Goal: Task Accomplishment & Management: Complete application form

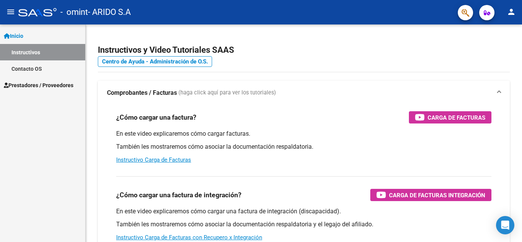
click at [55, 79] on link "Prestadores / Proveedores" at bounding box center [42, 85] width 85 height 16
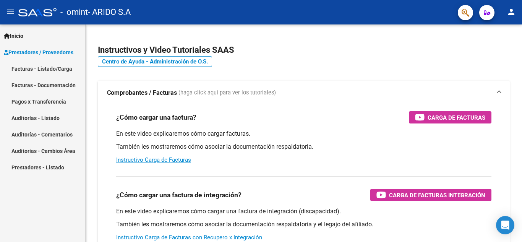
click at [54, 48] on span "Prestadores / Proveedores" at bounding box center [39, 52] width 70 height 8
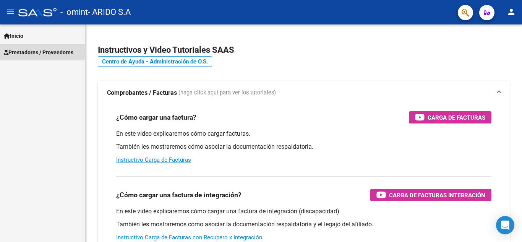
click at [48, 51] on span "Prestadores / Proveedores" at bounding box center [39, 52] width 70 height 8
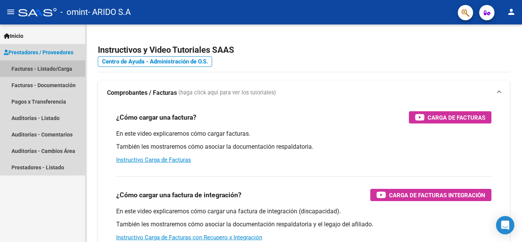
click at [32, 68] on link "Facturas - Listado/Carga" at bounding box center [42, 68] width 85 height 16
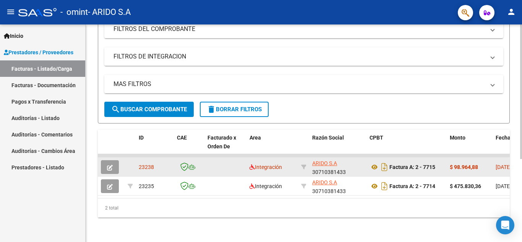
click at [144, 164] on span "23238" at bounding box center [146, 167] width 15 height 6
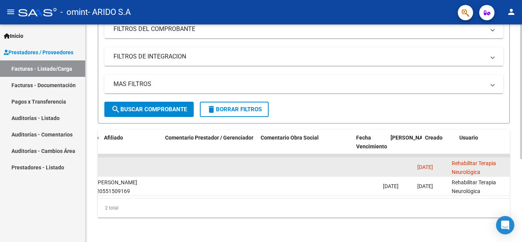
scroll to position [0, 1055]
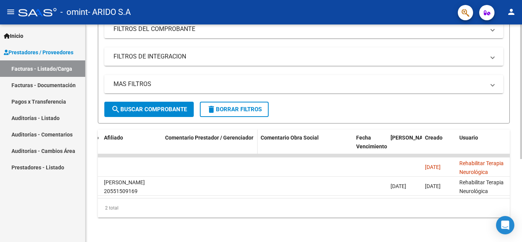
click at [221, 135] on span "Comentario Prestador / Gerenciador" at bounding box center [209, 138] width 88 height 6
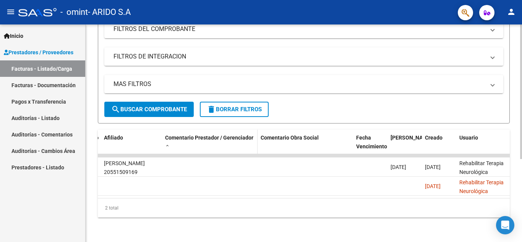
click at [201, 135] on span "Comentario Prestador / Gerenciador" at bounding box center [209, 138] width 88 height 6
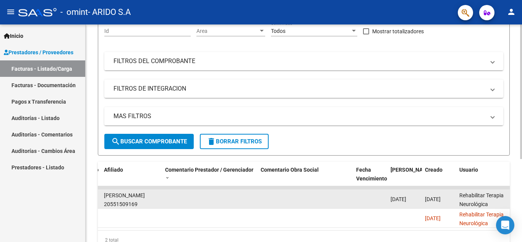
scroll to position [1, 0]
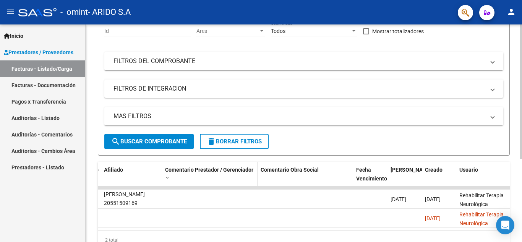
click at [246, 170] on span "Comentario Prestador / Gerenciador" at bounding box center [209, 170] width 88 height 6
click at [166, 177] on span at bounding box center [167, 178] width 5 height 5
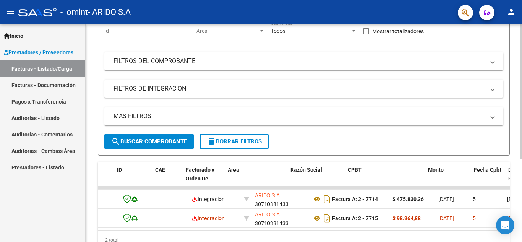
scroll to position [0, 0]
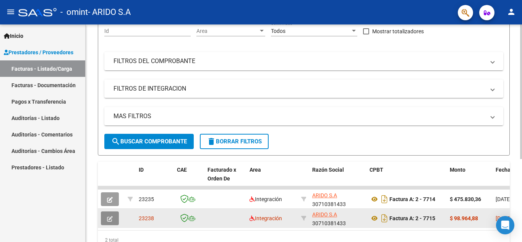
click at [110, 218] on icon "button" at bounding box center [110, 219] width 6 height 6
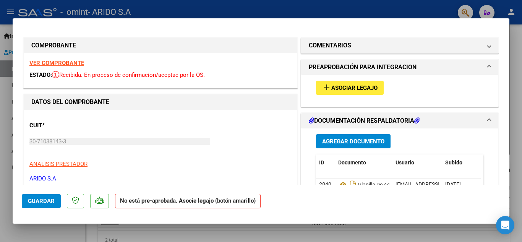
click at [358, 90] on span "Asociar Legajo" at bounding box center [355, 88] width 46 height 7
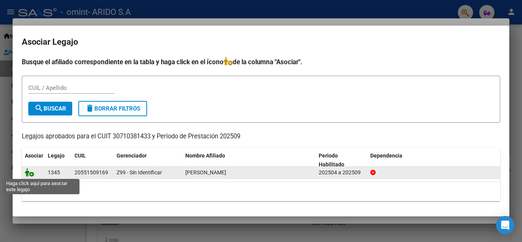
click at [31, 172] on icon at bounding box center [29, 172] width 9 height 8
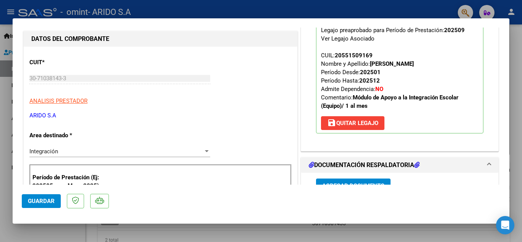
scroll to position [76, 0]
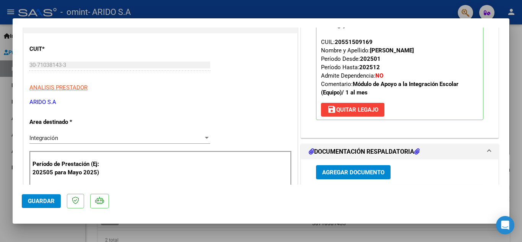
click at [372, 111] on span "save [PERSON_NAME]" at bounding box center [352, 109] width 51 height 7
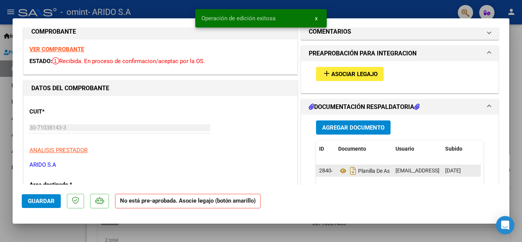
scroll to position [0, 0]
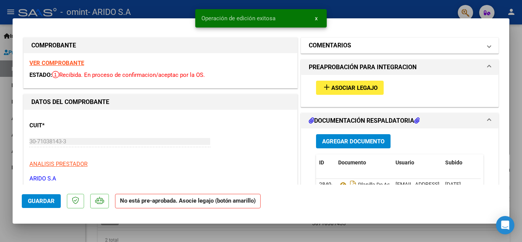
click at [360, 44] on mat-panel-title "COMENTARIOS" at bounding box center [395, 45] width 173 height 9
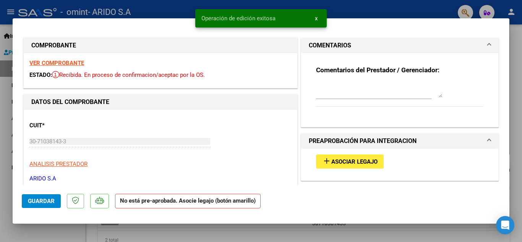
click at [342, 90] on textarea at bounding box center [379, 89] width 126 height 15
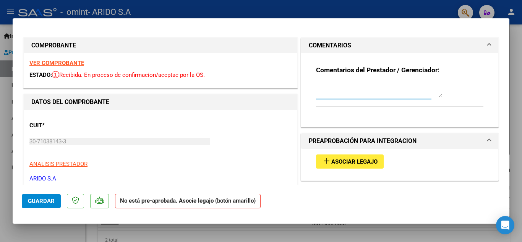
click at [353, 94] on textarea at bounding box center [379, 89] width 126 height 15
click at [62, 62] on strong "VER COMPROBANTE" at bounding box center [56, 63] width 55 height 7
click at [361, 85] on textarea "Buenas tardes," at bounding box center [379, 89] width 126 height 15
click at [408, 86] on textarea "Buenas tardes, está faltando el legajo para poder" at bounding box center [379, 89] width 126 height 15
click at [390, 90] on textarea "Buenas tardes, está faltando el legajo de [MEDICAL_DATA] para poder" at bounding box center [379, 89] width 126 height 15
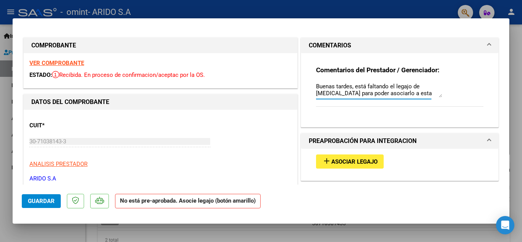
scroll to position [7, 0]
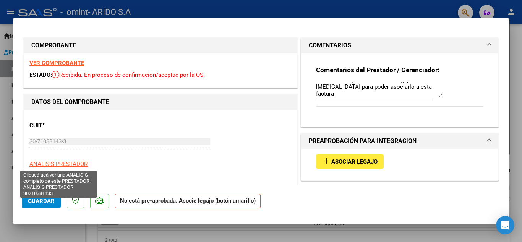
click at [70, 163] on span "ANALISIS PRESTADOR" at bounding box center [58, 164] width 58 height 7
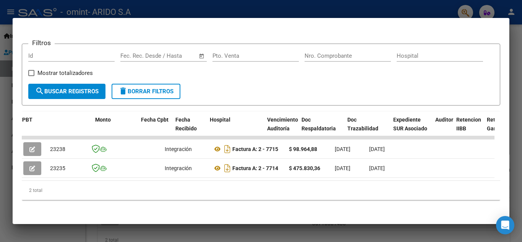
scroll to position [0, 0]
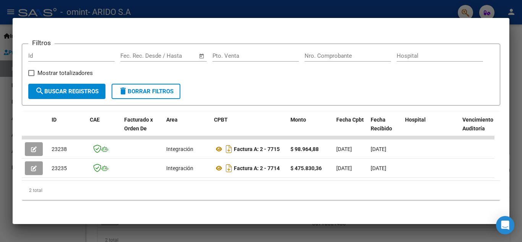
click at [3, 219] on div at bounding box center [261, 121] width 522 height 242
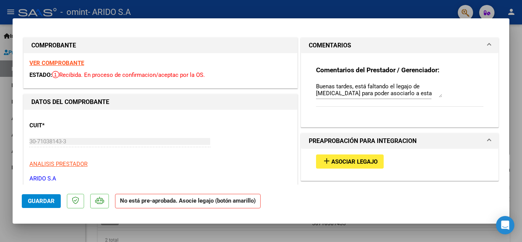
click at [357, 91] on textarea "Buenas tardes, está faltando el legajo de [MEDICAL_DATA] para poder asociarlo a…" at bounding box center [379, 89] width 126 height 15
click at [379, 92] on textarea "Buenas tardes, está faltando el legajo de [MEDICAL_DATA] de este paciente para …" at bounding box center [379, 89] width 126 height 15
click at [354, 86] on textarea "Buenas tardes, está faltando el legajo de [MEDICAL_DATA] de este paciente para …" at bounding box center [379, 89] width 126 height 15
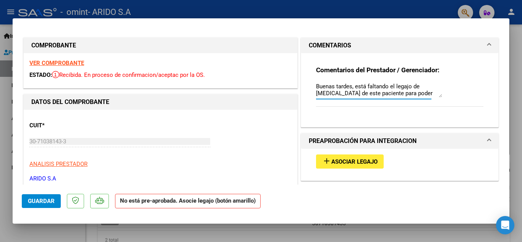
click at [353, 88] on textarea "Buenas tardes, está faltando el legajo de [MEDICAL_DATA] de este paciente para …" at bounding box center [379, 89] width 126 height 15
click at [363, 86] on textarea "Buenas tardes, solecito por favor está faltando el legajo de [MEDICAL_DATA] de …" at bounding box center [379, 89] width 126 height 15
drag, startPoint x: 397, startPoint y: 86, endPoint x: 429, endPoint y: 88, distance: 32.2
click at [429, 88] on textarea "Buenas tardes, solicito por favor está faltando el legajo de [MEDICAL_DATA] de …" at bounding box center [379, 89] width 126 height 15
click at [400, 86] on textarea "Buenas tardes, solicito por favor está faltando el legajo de [MEDICAL_DATA] de …" at bounding box center [379, 89] width 126 height 15
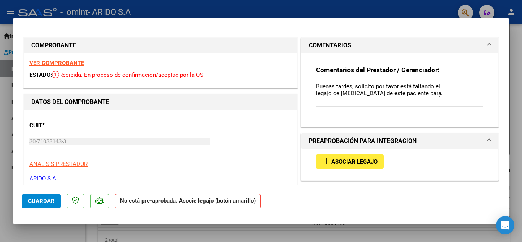
drag, startPoint x: 397, startPoint y: 86, endPoint x: 430, endPoint y: 86, distance: 32.5
click at [430, 86] on textarea "Buenas tardes, solicito por favor está faltando el legajo de [MEDICAL_DATA] de …" at bounding box center [379, 89] width 126 height 15
click at [407, 94] on textarea "Buenas tardes, solicito por favor que carguen el legajo de [MEDICAL_DATA] de es…" at bounding box center [379, 89] width 126 height 15
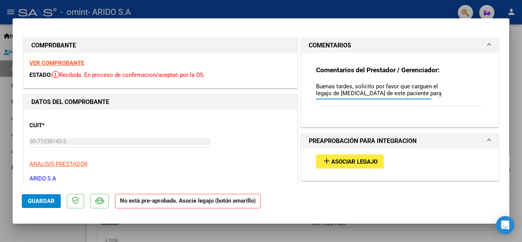
drag, startPoint x: 353, startPoint y: 86, endPoint x: 430, endPoint y: 88, distance: 77.3
click at [430, 88] on textarea "Buenas tardes, solicito por favor que carguen el legajo de [MEDICAL_DATA] de es…" at bounding box center [379, 89] width 126 height 15
click at [377, 94] on textarea "Buenas tardes, no está disponible el legajo de [MEDICAL_DATA] de este paciente …" at bounding box center [379, 89] width 126 height 15
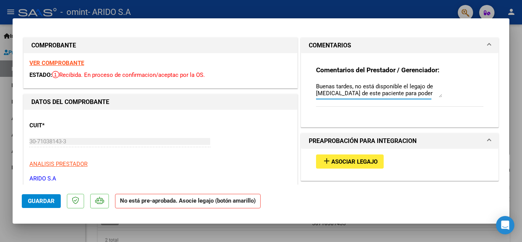
click at [361, 86] on textarea "Buenas tardes, no está disponible el legajo de [MEDICAL_DATA] de este paciente …" at bounding box center [379, 89] width 126 height 15
click at [428, 86] on textarea "Buenas tardes, no se puede asociar el legajo porque no está disponible el legaj…" at bounding box center [379, 89] width 126 height 15
drag, startPoint x: 313, startPoint y: 86, endPoint x: 424, endPoint y: 91, distance: 110.7
click at [424, 91] on textarea "Buenas tardes, no se puede asociar el legajo de [MEDICAL_DATA] porque no está d…" at bounding box center [379, 89] width 126 height 15
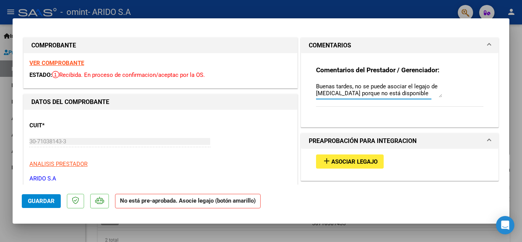
scroll to position [0, 0]
drag, startPoint x: 354, startPoint y: 87, endPoint x: 430, endPoint y: 93, distance: 76.7
click at [430, 93] on textarea "Buenas tardes, no se puede asociar el legajo de [MEDICAL_DATA] porque no está d…" at bounding box center [379, 89] width 126 height 15
click at [329, 92] on textarea "Buenas tardes, falta el legajo de [MEDICAL_DATA] de est paciente para poder" at bounding box center [379, 89] width 126 height 15
click at [391, 94] on textarea "Buenas tardes, falta el legajo de [MEDICAL_DATA] de este paciente para poder" at bounding box center [379, 89] width 126 height 15
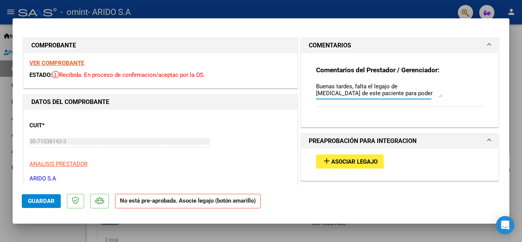
scroll to position [14, 0]
click at [348, 93] on textarea "Buenas tardes, falta el legajo de [MEDICAL_DATA] de este paciente para poder as…" at bounding box center [379, 89] width 126 height 15
click at [368, 93] on textarea "Buenas tardes, falta el legajo de [MEDICAL_DATA] de este paciente para poder as…" at bounding box center [379, 89] width 126 height 15
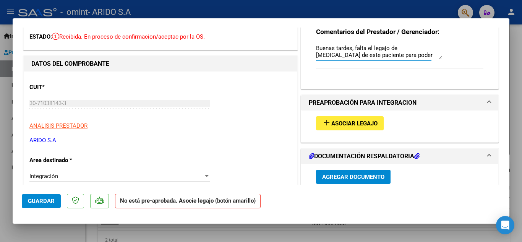
scroll to position [15, 0]
click at [353, 55] on textarea "Buenas tardes, falta el legajo de [MEDICAL_DATA] de este paciente para poder as…" at bounding box center [379, 51] width 126 height 15
click at [342, 52] on textarea "Buenas tardes, falta el legajo de [MEDICAL_DATA] de este paciente para poder as…" at bounding box center [379, 51] width 126 height 15
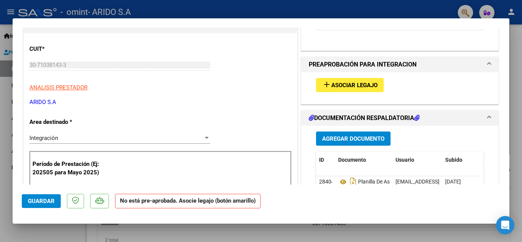
type textarea "Buenas tardes, falta el legajo de [MEDICAL_DATA] de este paciente para poder as…"
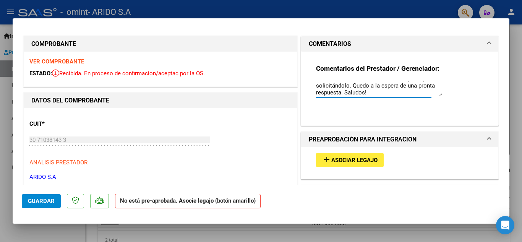
scroll to position [21, 0]
click at [36, 200] on span "Guardar" at bounding box center [41, 201] width 27 height 7
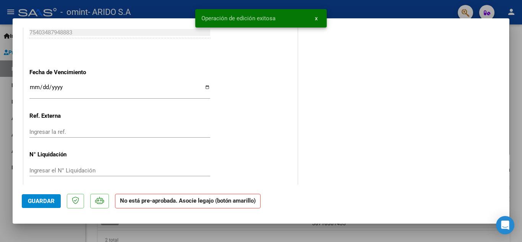
scroll to position [479, 0]
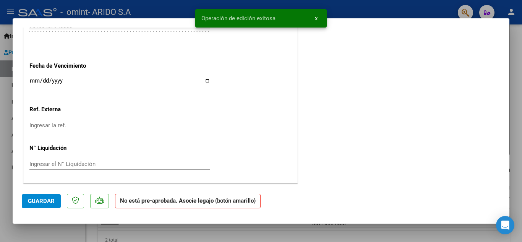
click at [8, 189] on div at bounding box center [261, 121] width 522 height 242
type input "$ 0,00"
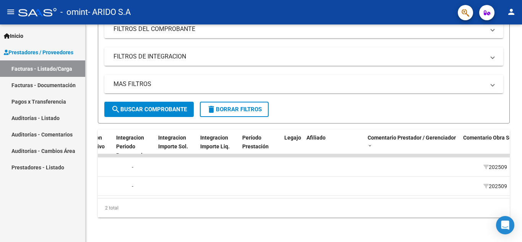
scroll to position [0, 0]
